Goal: Task Accomplishment & Management: Manage account settings

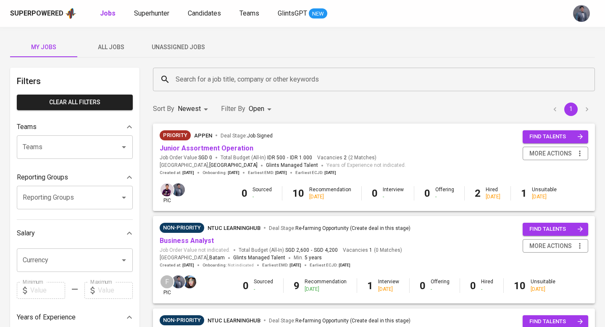
click at [164, 45] on span "Unassigned Jobs" at bounding box center [177, 47] width 57 height 10
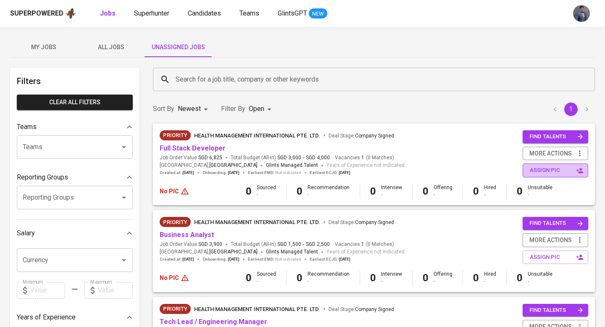
click at [548, 174] on span "assign pic" at bounding box center [555, 170] width 53 height 10
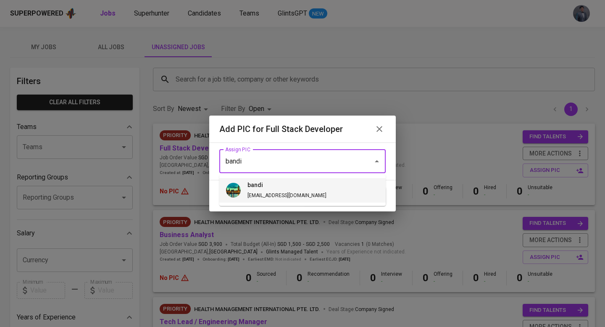
click at [319, 187] on li "bandi bandi@glints.com" at bounding box center [302, 190] width 166 height 24
type input "bandi"
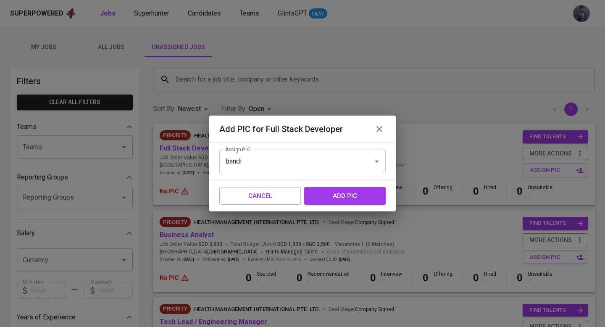
click at [338, 195] on span "add pic" at bounding box center [344, 195] width 63 height 11
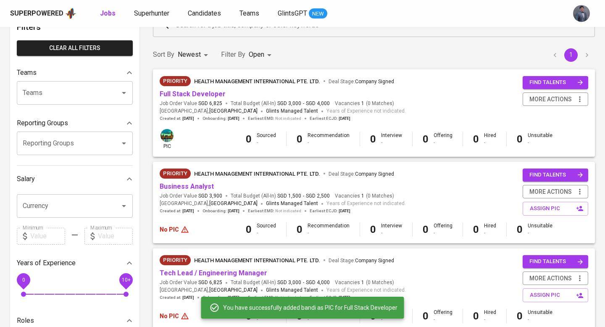
scroll to position [56, 0]
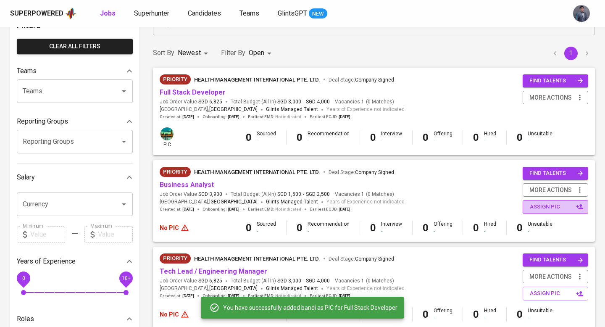
click at [545, 212] on button "assign pic" at bounding box center [555, 207] width 66 height 14
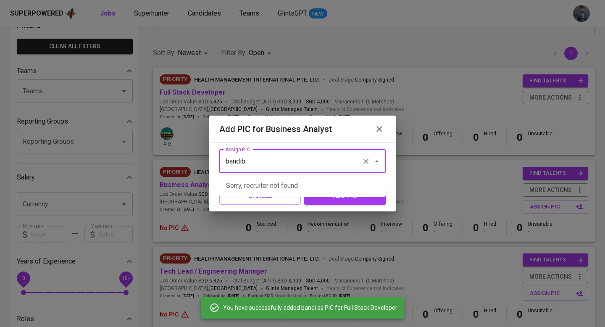
type input "bandi"
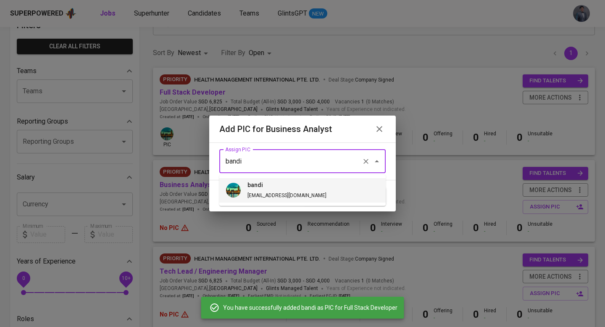
click at [276, 195] on span "bandi@glints.com" at bounding box center [286, 195] width 79 height 6
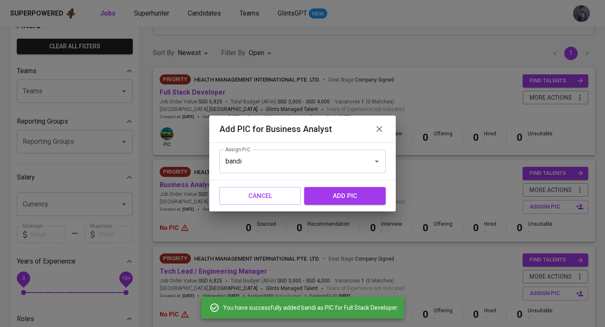
click at [326, 198] on span "add pic" at bounding box center [344, 195] width 63 height 11
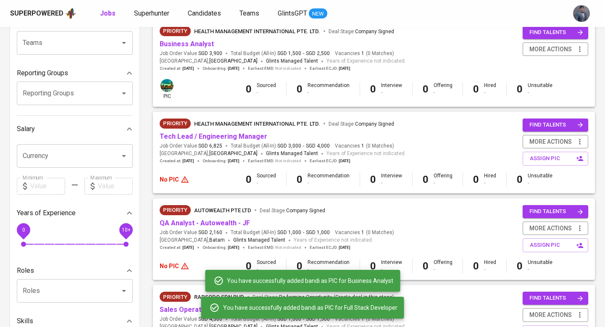
scroll to position [107, 0]
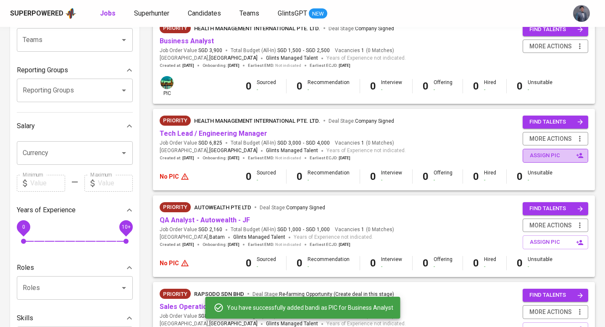
click at [542, 152] on span "assign pic" at bounding box center [555, 156] width 53 height 10
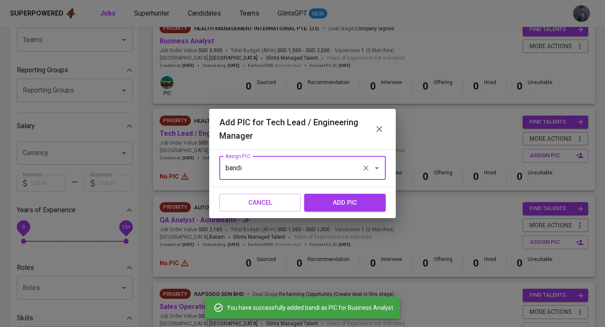
click at [318, 167] on input "bandi" at bounding box center [290, 168] width 135 height 16
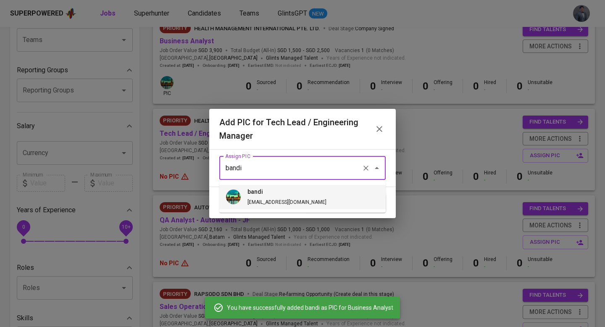
click at [296, 201] on li "bandi bandi@glints.com" at bounding box center [302, 197] width 166 height 24
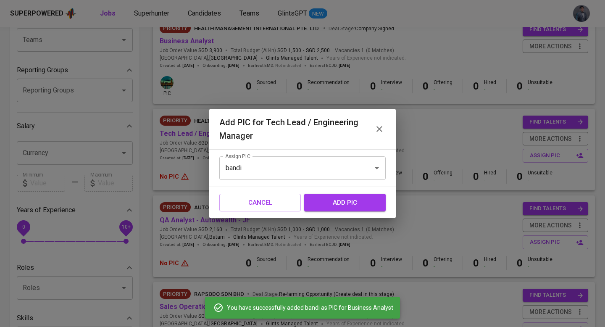
click at [341, 201] on span "add pic" at bounding box center [344, 202] width 63 height 11
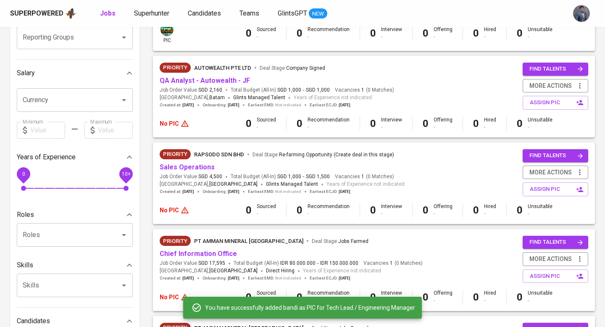
scroll to position [162, 0]
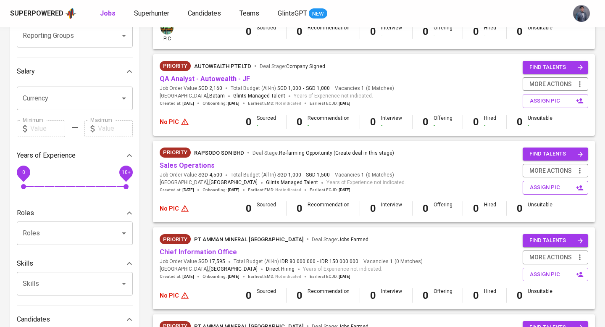
click at [527, 186] on button "assign pic" at bounding box center [555, 188] width 66 height 14
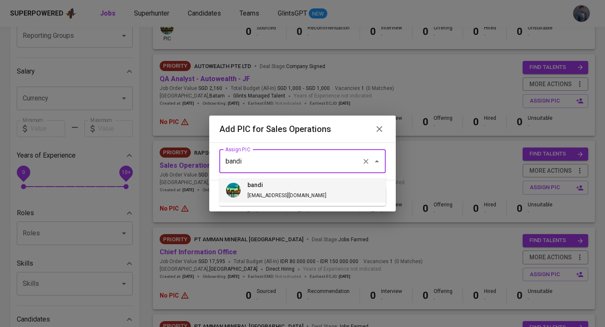
click at [274, 158] on input "bandi" at bounding box center [290, 161] width 135 height 16
click at [249, 182] on h6 "vern" at bounding box center [305, 185] width 117 height 9
type input "vern"
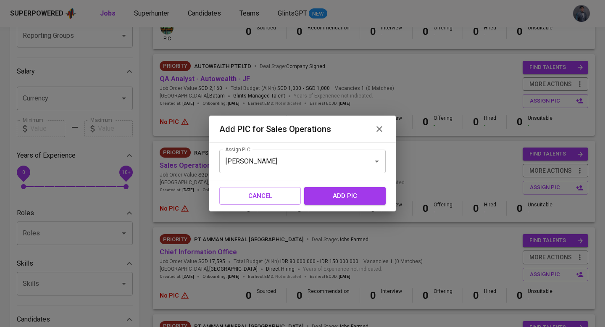
click at [324, 196] on span "add pic" at bounding box center [344, 195] width 63 height 11
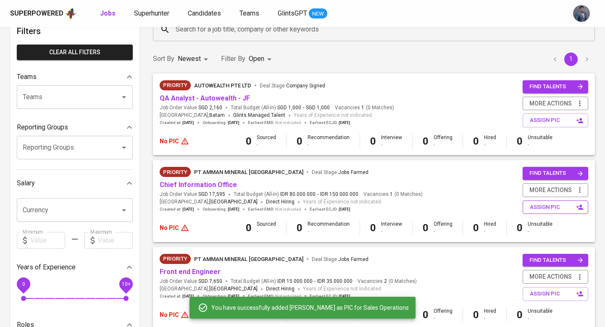
scroll to position [40, 0]
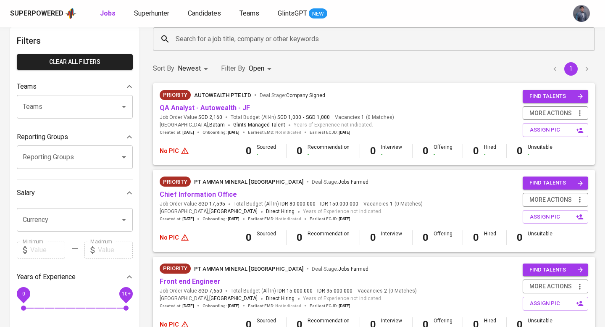
click at [244, 95] on span "AUTOWEALTH PTE LTD" at bounding box center [222, 95] width 57 height 6
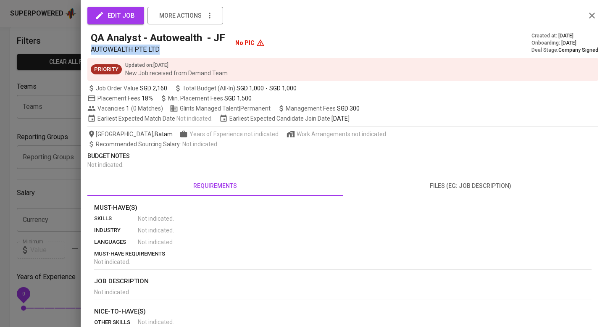
drag, startPoint x: 92, startPoint y: 50, endPoint x: 166, endPoint y: 50, distance: 74.3
click at [166, 50] on p "AUTOWEALTH PTE LTD" at bounding box center [160, 50] width 138 height 10
copy span "AUTOWEALTH PTE LTD"
click at [65, 42] on div at bounding box center [302, 163] width 605 height 327
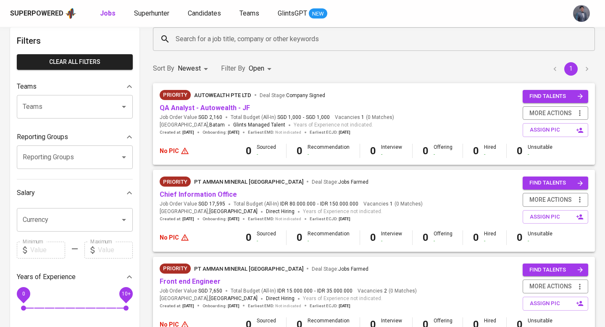
scroll to position [0, 0]
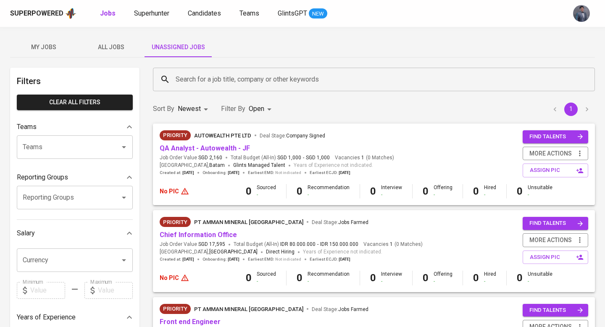
click at [107, 48] on span "All Jobs" at bounding box center [110, 47] width 57 height 10
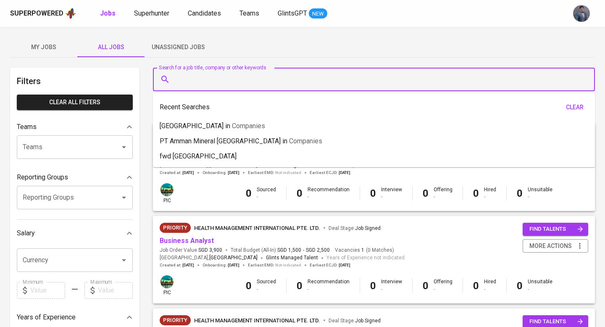
click at [202, 76] on input "Search for a job title, company or other keywords" at bounding box center [375, 79] width 405 height 16
paste input "AUTOWEALTH PTE LTD"
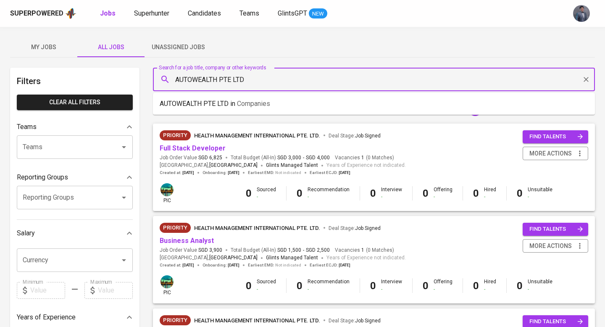
type input "AUTOWEALTH PTE LTD"
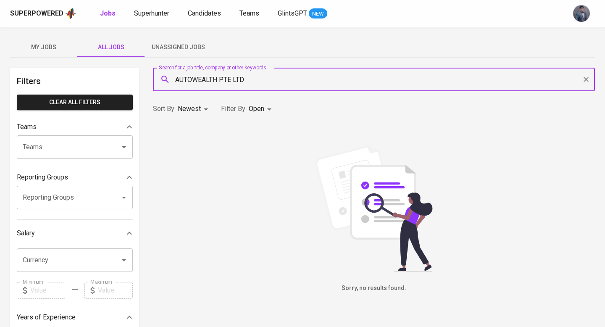
click at [269, 110] on body "Superpowered Jobs Superhunter Candidates Teams GlintsGPT NEW My Jobs All Jobs U…" at bounding box center [302, 286] width 605 height 573
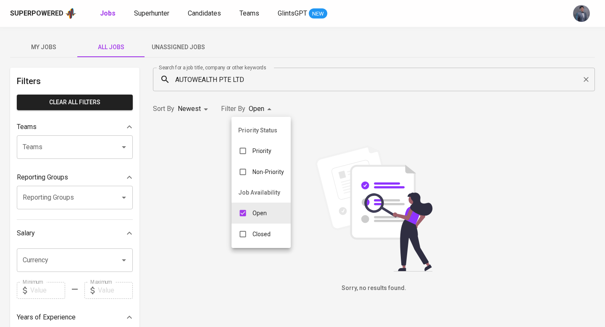
click at [253, 233] on p "Closed" at bounding box center [261, 234] width 18 height 8
type input "OPEN,CLOSE"
checkbox input "true"
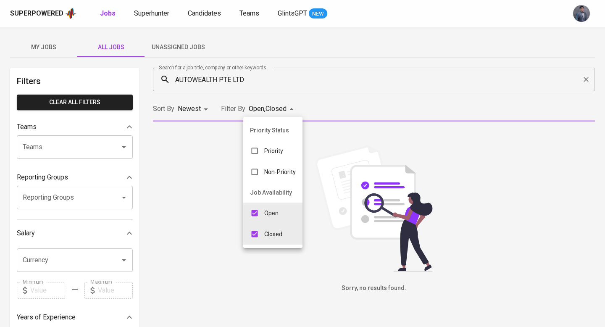
click at [324, 98] on div at bounding box center [302, 163] width 605 height 327
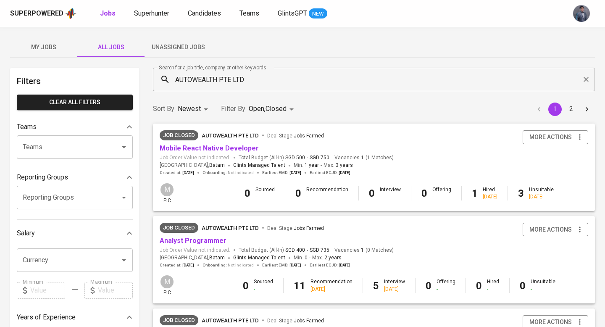
click at [182, 47] on span "Unassigned Jobs" at bounding box center [177, 47] width 57 height 10
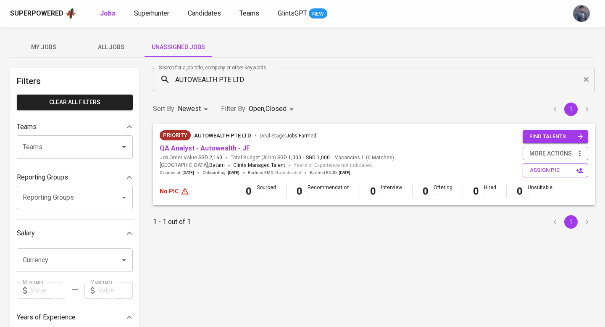
click at [538, 166] on span "assign pic" at bounding box center [555, 170] width 53 height 10
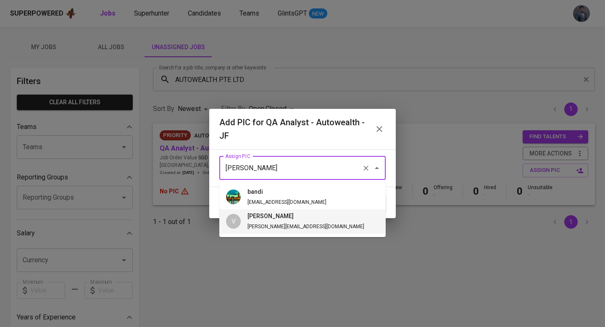
click at [329, 173] on input "vern" at bounding box center [290, 168] width 135 height 16
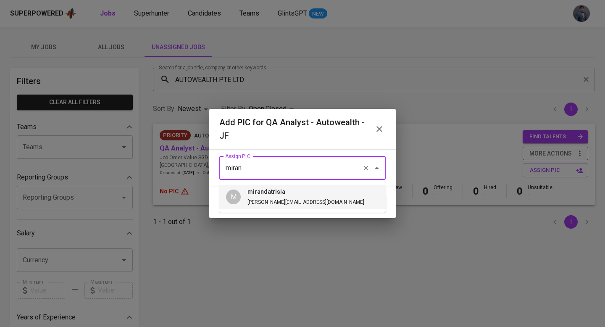
click at [272, 197] on span "mirandatrisia miranda@glints.com" at bounding box center [306, 196] width 130 height 19
type input "mirandatrisia"
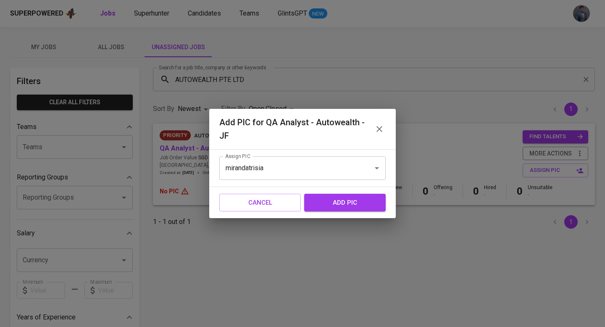
click at [328, 201] on span "add pic" at bounding box center [344, 202] width 63 height 11
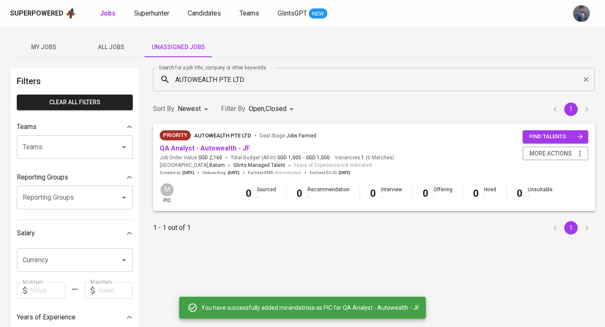
click at [265, 83] on input "AUTOWEALTH PTE LTD" at bounding box center [375, 79] width 405 height 16
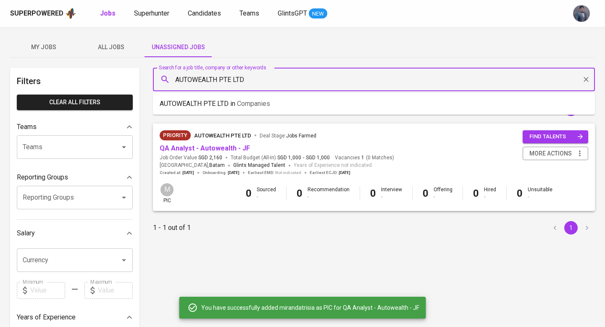
click at [583, 90] on div "AUTOWEALTH PTE LTD Search for a job title, company or other keywords" at bounding box center [374, 80] width 442 height 24
click at [589, 75] on icon "Clear" at bounding box center [586, 79] width 8 height 8
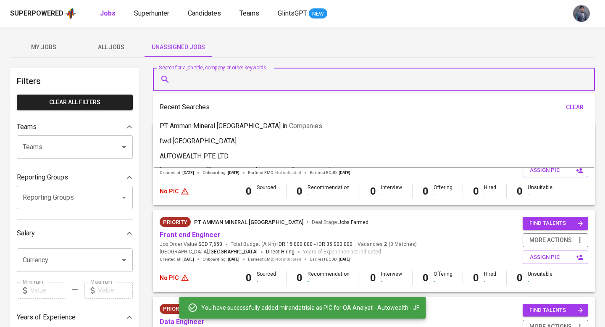
click at [385, 63] on div "Search for a job title, company or other keywords Search for a job title, compa…" at bounding box center [374, 80] width 452 height 34
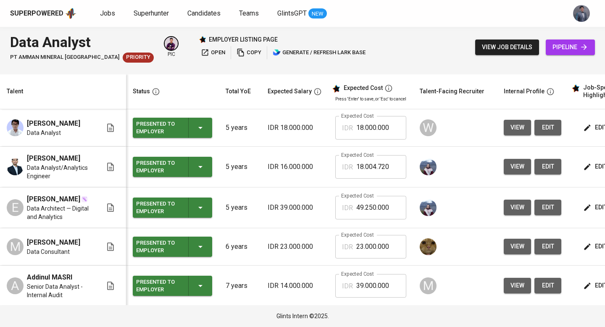
scroll to position [212, 0]
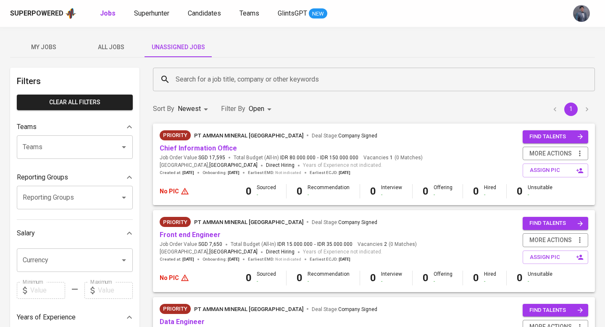
scroll to position [32, 0]
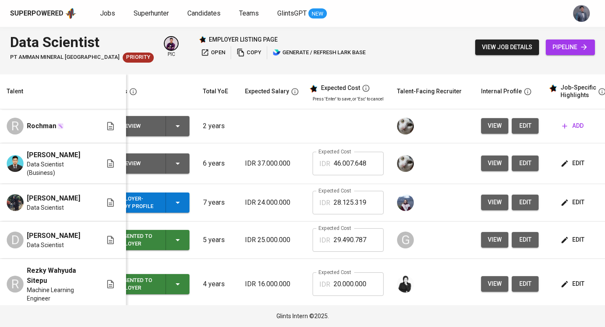
scroll to position [0, 24]
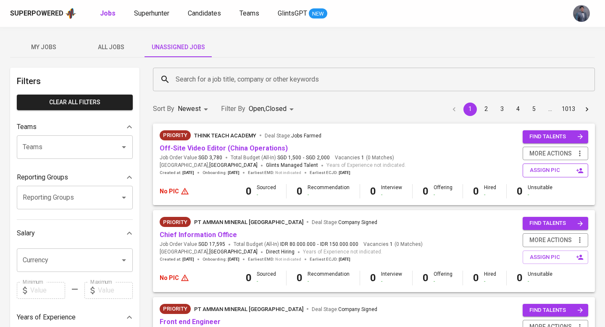
click at [542, 167] on span "assign pic" at bounding box center [555, 170] width 53 height 10
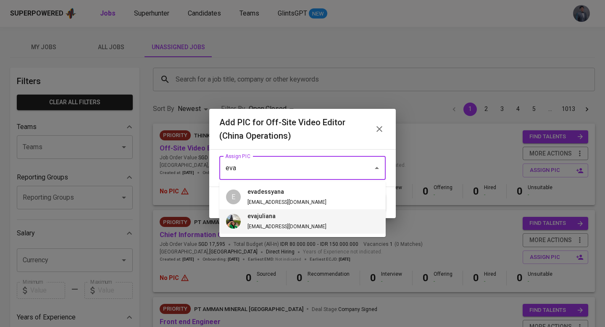
click at [279, 222] on span "evajuliana eva@glints.com" at bounding box center [287, 221] width 92 height 19
type input "evajuliana"
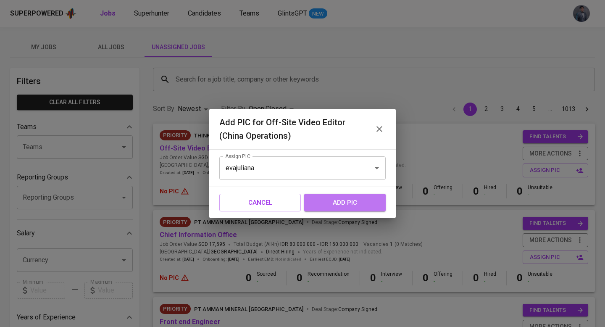
click at [326, 200] on span "add pic" at bounding box center [344, 202] width 63 height 11
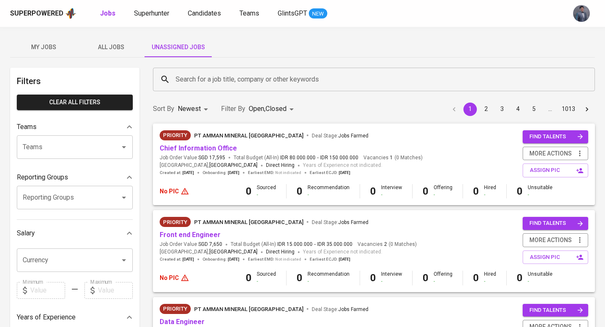
click at [117, 46] on span "All Jobs" at bounding box center [110, 47] width 57 height 10
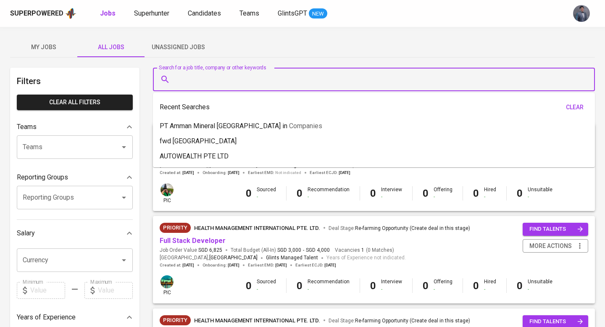
click at [226, 80] on input "Search for a job title, company or other keywords" at bounding box center [375, 79] width 405 height 16
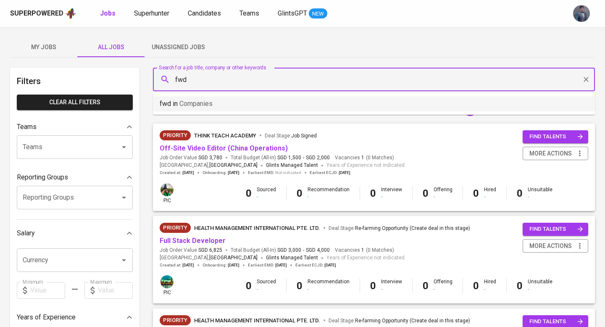
click at [235, 104] on li "fwd in Companies" at bounding box center [374, 103] width 442 height 15
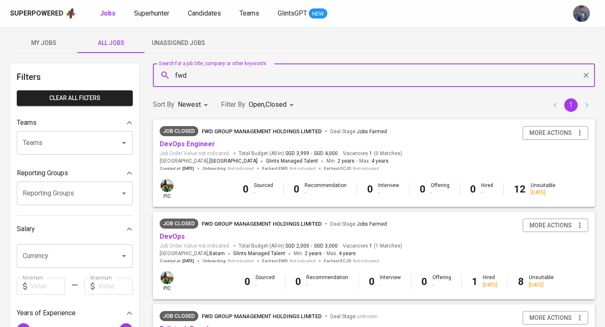
scroll to position [1, 0]
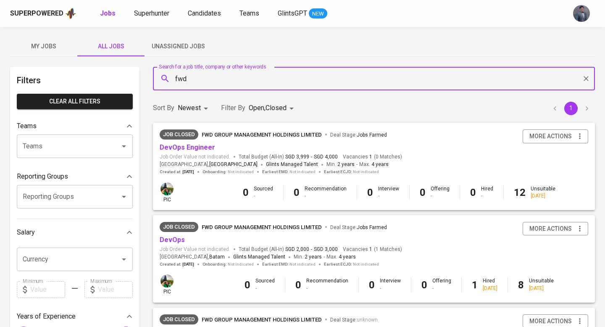
type input "fwd"
click at [280, 110] on body "Superpowered Jobs Superhunter Candidates Teams GlintsGPT NEW My Jobs All Jobs U…" at bounding box center [302, 285] width 605 height 573
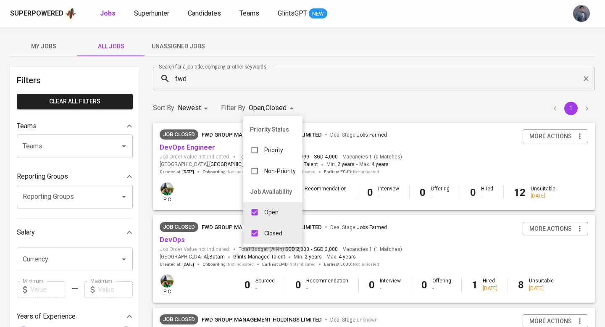
click at [254, 230] on input "checkbox" at bounding box center [254, 233] width 16 height 16
checkbox input "false"
type input "OPEN"
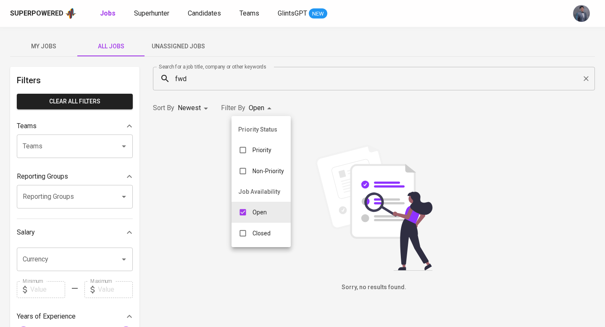
click at [286, 58] on div at bounding box center [302, 163] width 605 height 327
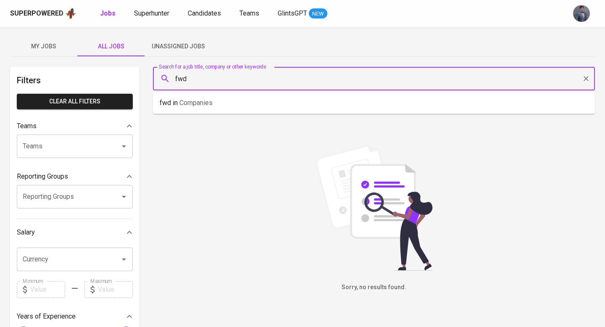
click at [286, 76] on input "fwd" at bounding box center [375, 79] width 405 height 16
click at [269, 97] on li "fwd in Companies" at bounding box center [374, 102] width 442 height 15
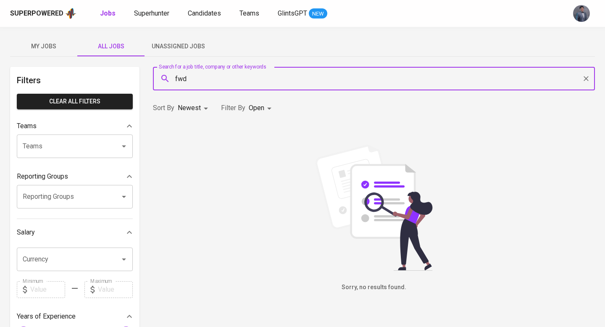
click at [202, 79] on input "fwd" at bounding box center [375, 79] width 405 height 16
click at [215, 102] on li "fwd in Companies" at bounding box center [374, 102] width 442 height 15
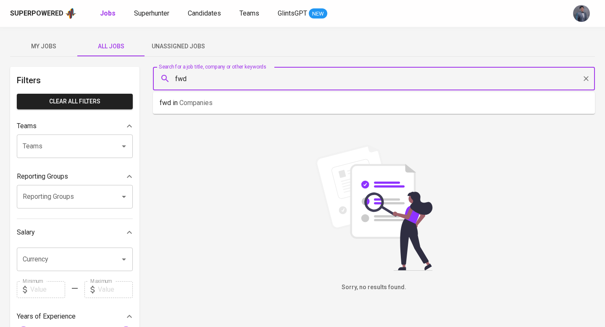
click at [213, 79] on input "fwd" at bounding box center [375, 79] width 405 height 16
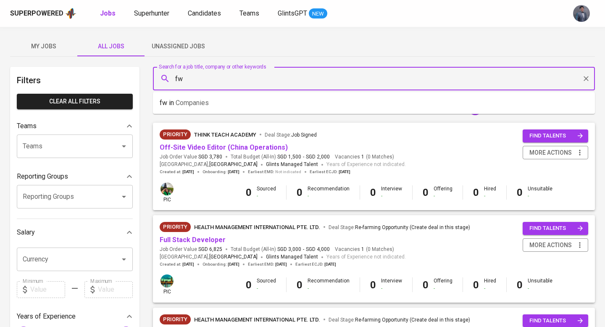
type input "fwd"
click at [221, 97] on li "fwd in Companies" at bounding box center [374, 102] width 442 height 15
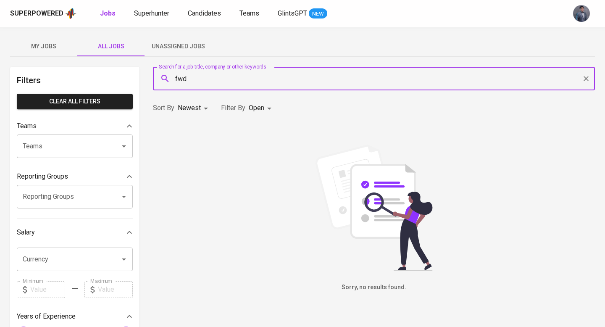
click at [341, 121] on div "Sort By Newest NEWEST Filter By Open OPEN" at bounding box center [374, 108] width 452 height 26
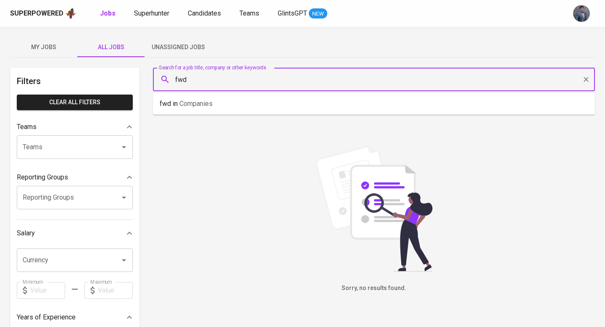
click at [207, 80] on input "fwd" at bounding box center [375, 79] width 405 height 16
click at [584, 76] on icon "Clear" at bounding box center [586, 79] width 8 height 8
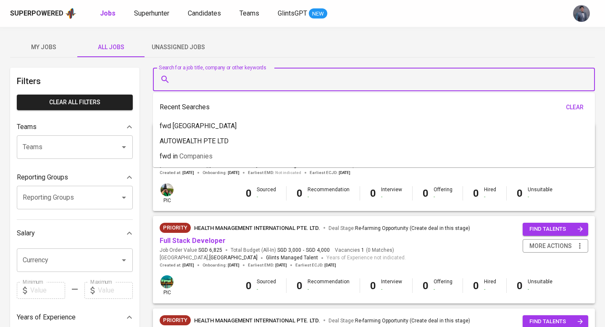
click at [276, 47] on div "My Jobs All Jobs Unassigned Jobs" at bounding box center [302, 47] width 585 height 20
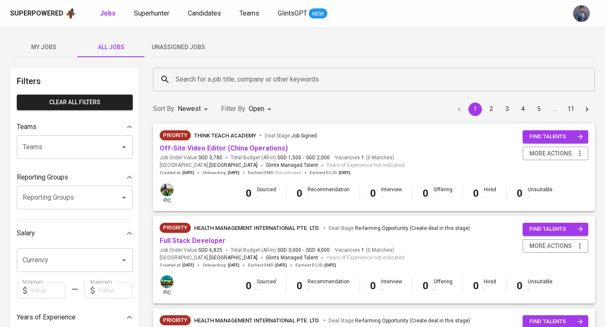
click at [264, 74] on input "Search for a job title, company or other keywords" at bounding box center [375, 79] width 405 height 16
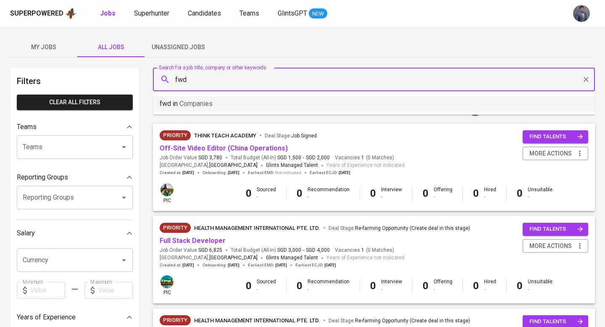
click at [238, 101] on li "fwd in Companies" at bounding box center [374, 103] width 442 height 15
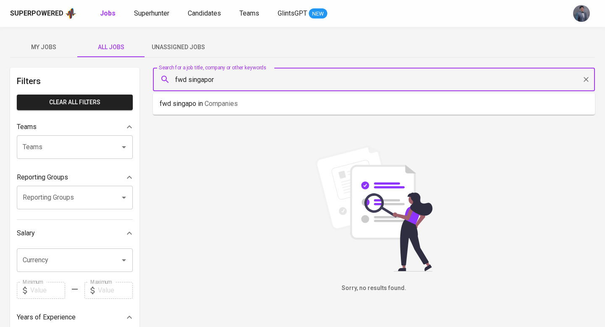
type input "fwd singapore"
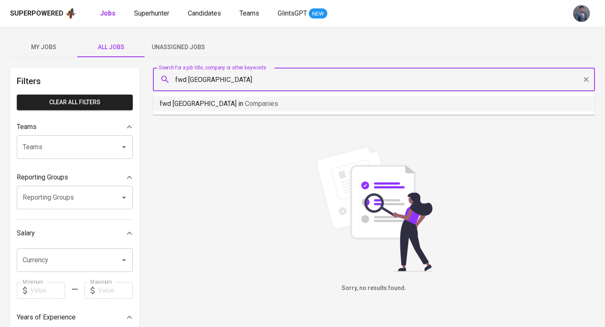
click at [245, 105] on span "Companies" at bounding box center [261, 104] width 33 height 8
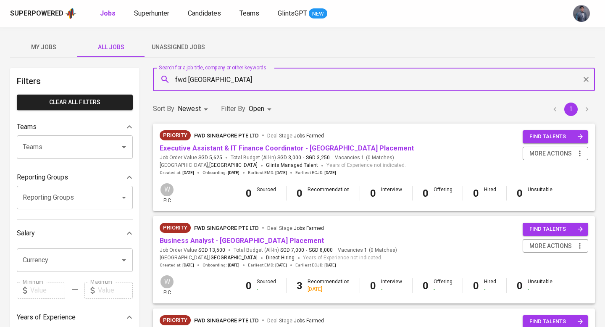
scroll to position [21, 0]
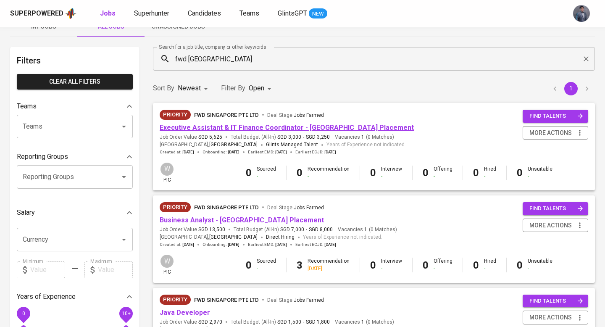
click at [363, 125] on link "Executive Assistant & IT Finance Coordinator - Singapore Placement" at bounding box center [287, 127] width 254 height 8
